Goal: Information Seeking & Learning: Check status

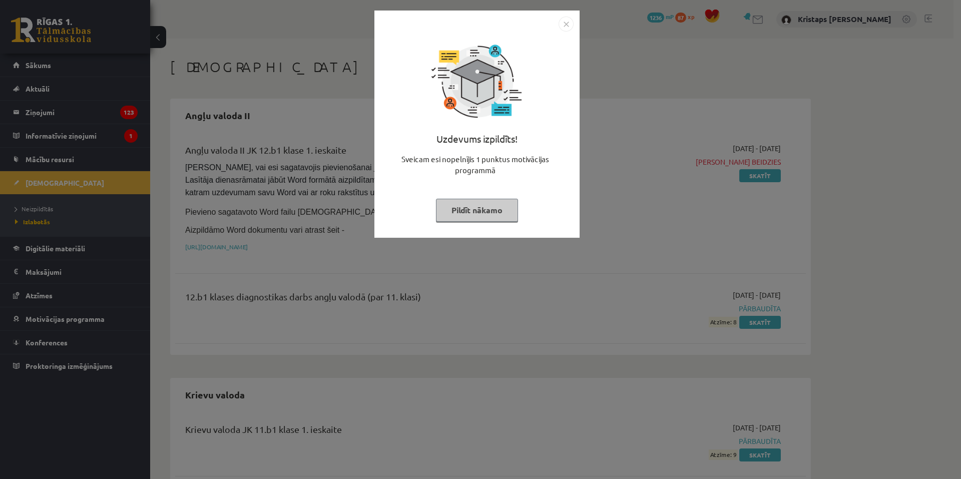
click at [566, 22] on img "Close" at bounding box center [565, 24] width 15 height 15
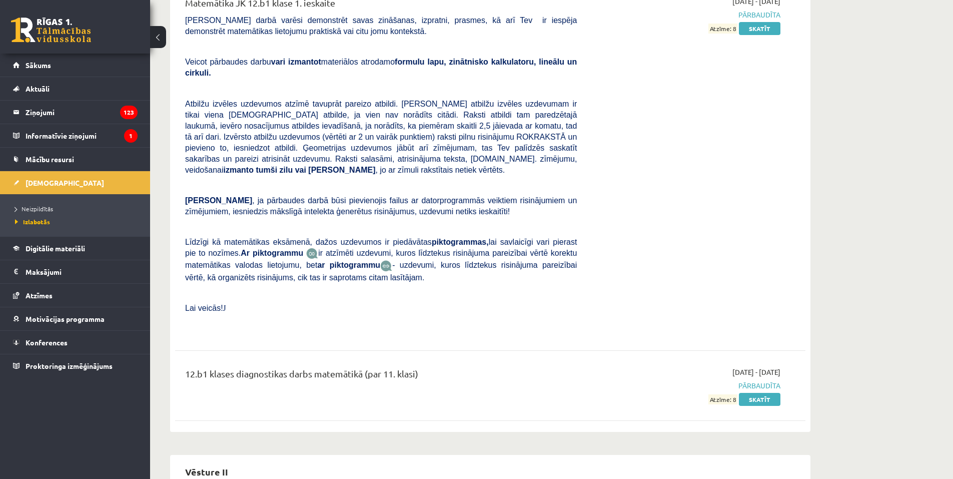
scroll to position [2515, 0]
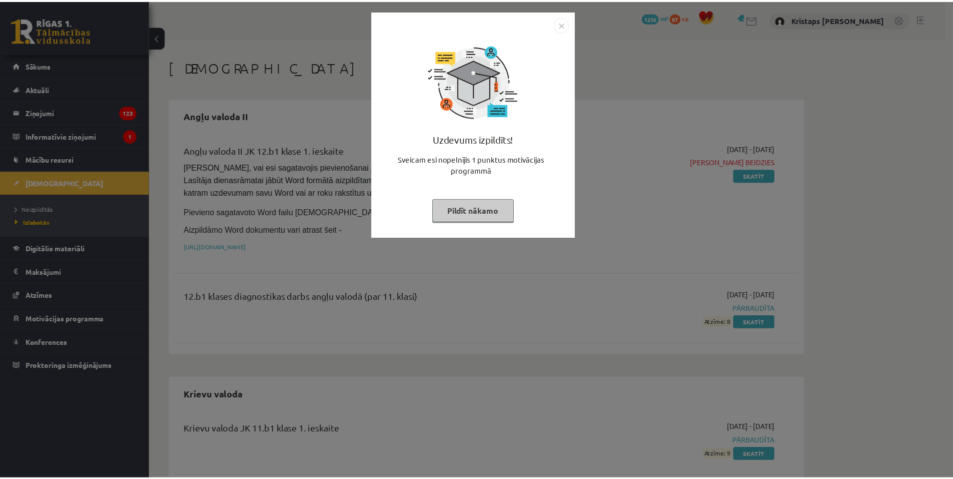
scroll to position [2515, 0]
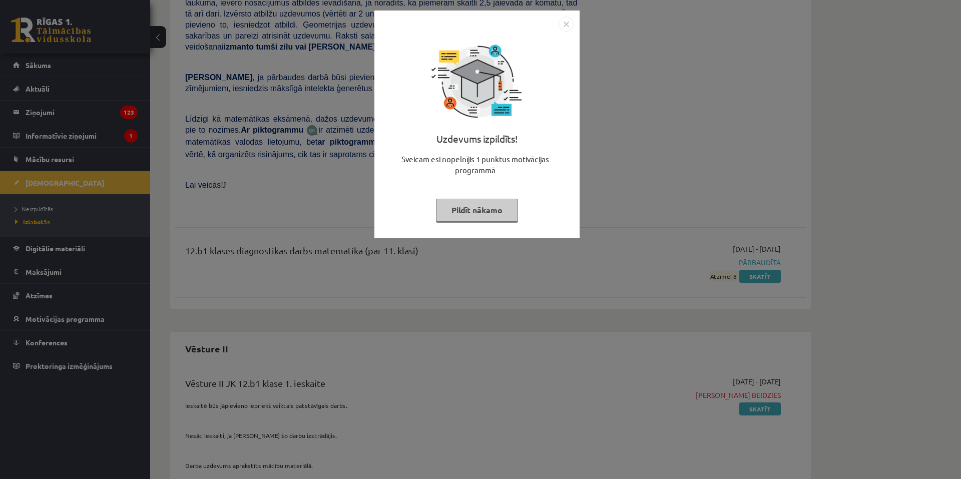
click at [566, 19] on img "Close" at bounding box center [565, 24] width 15 height 15
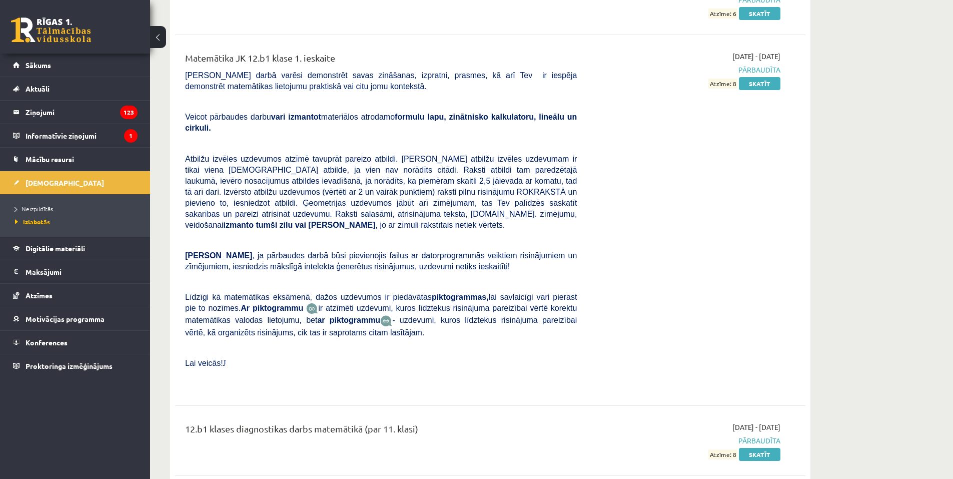
scroll to position [2338, 0]
click at [755, 447] on link "Skatīt" at bounding box center [760, 453] width 42 height 13
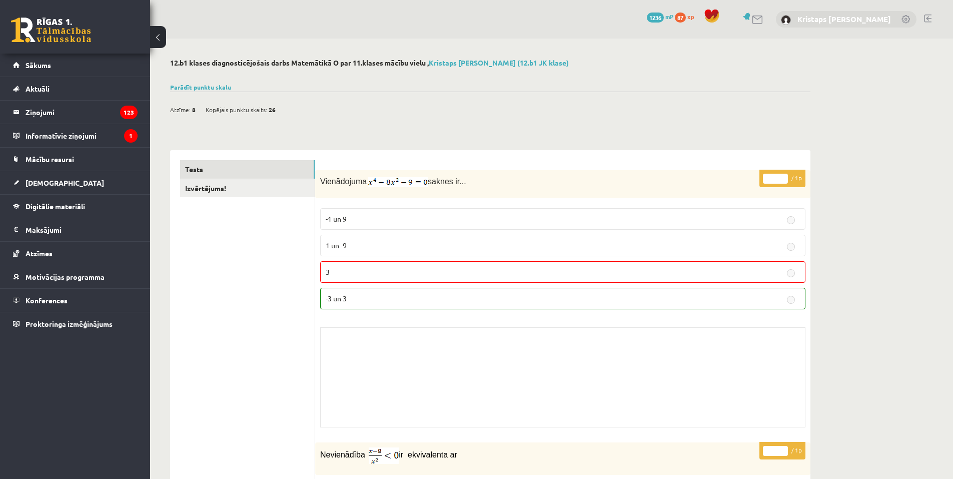
click at [832, 20] on link "Kristaps [PERSON_NAME]" at bounding box center [845, 19] width 94 height 10
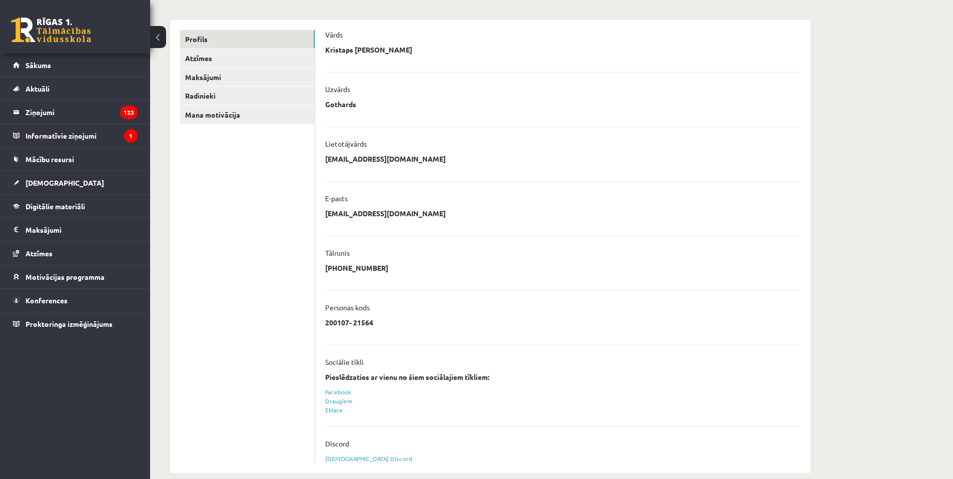
scroll to position [125, 0]
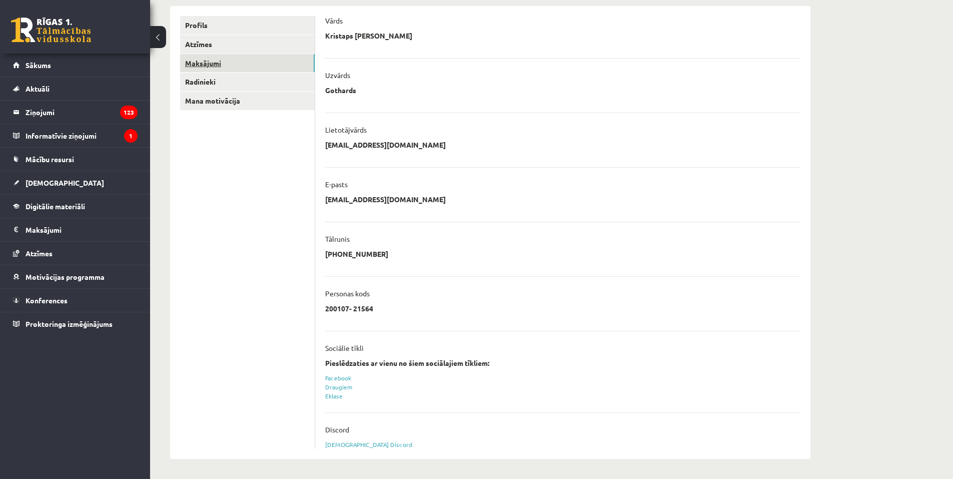
click at [193, 61] on link "Maksājumi" at bounding box center [247, 63] width 135 height 19
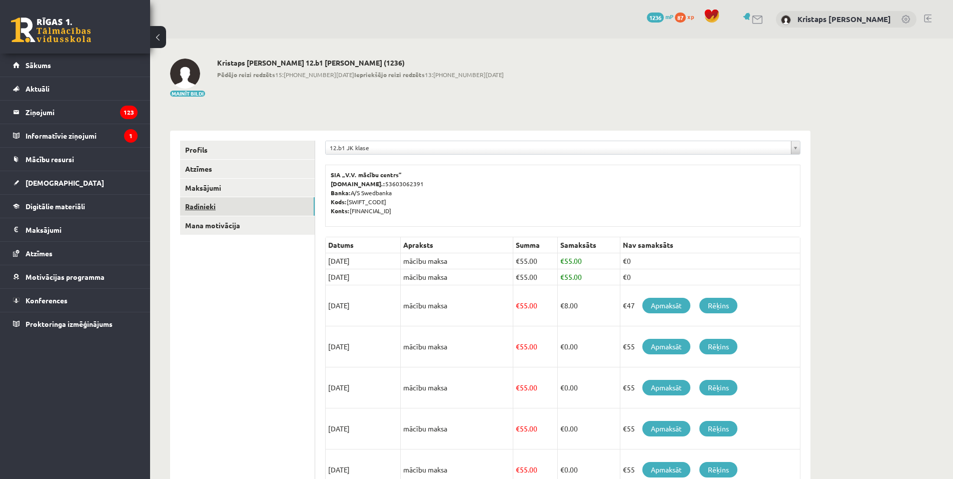
click at [220, 208] on link "Radinieki" at bounding box center [247, 206] width 135 height 19
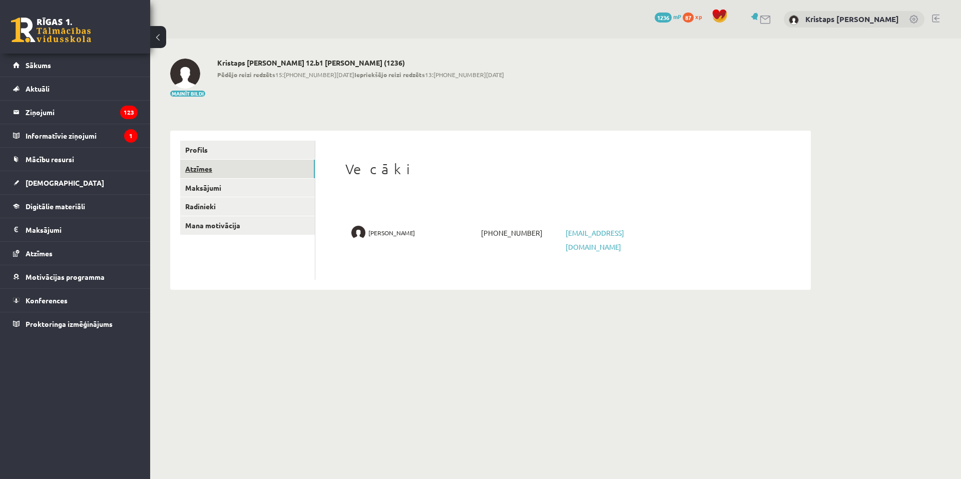
click at [235, 175] on link "Atzīmes" at bounding box center [247, 169] width 135 height 19
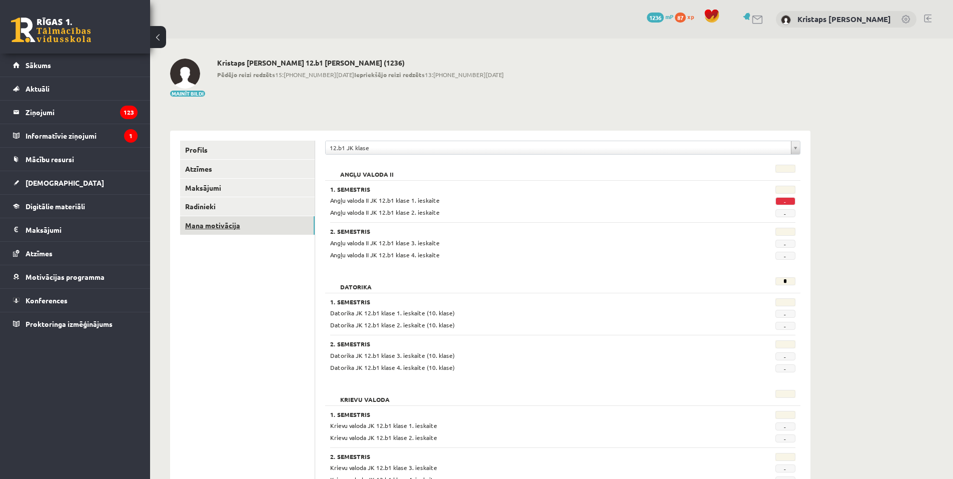
click at [222, 227] on link "Mana motivācija" at bounding box center [247, 225] width 135 height 19
